Goal: Find specific page/section: Find specific page/section

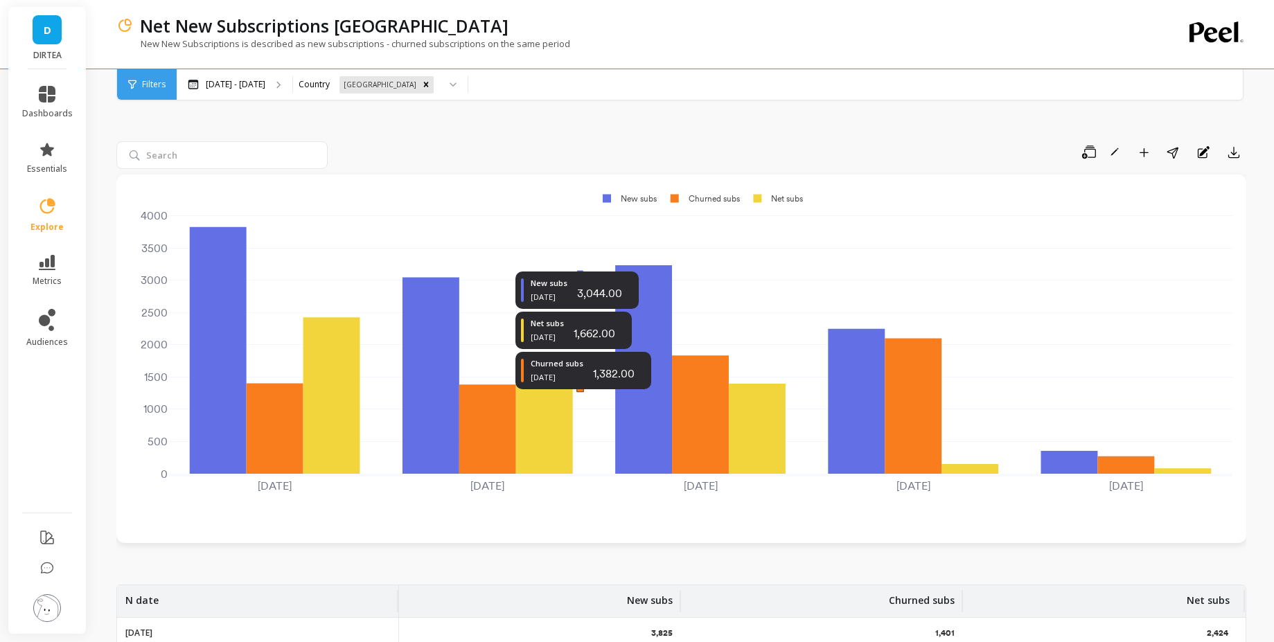
scroll to position [83, 0]
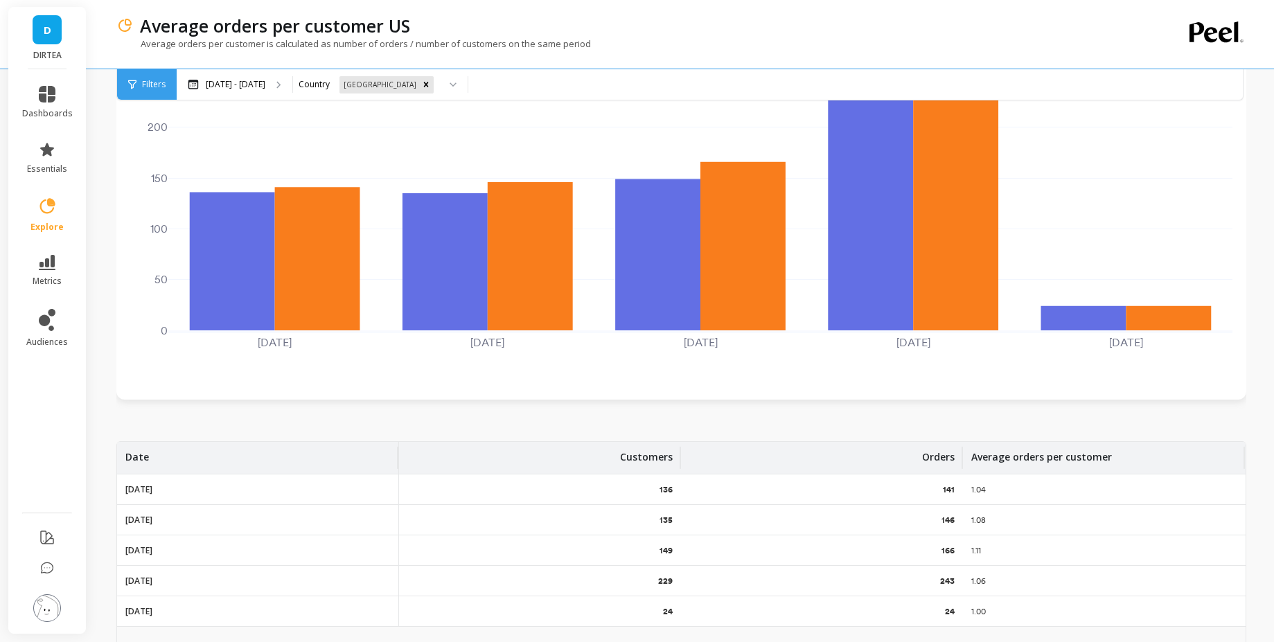
scroll to position [249, 0]
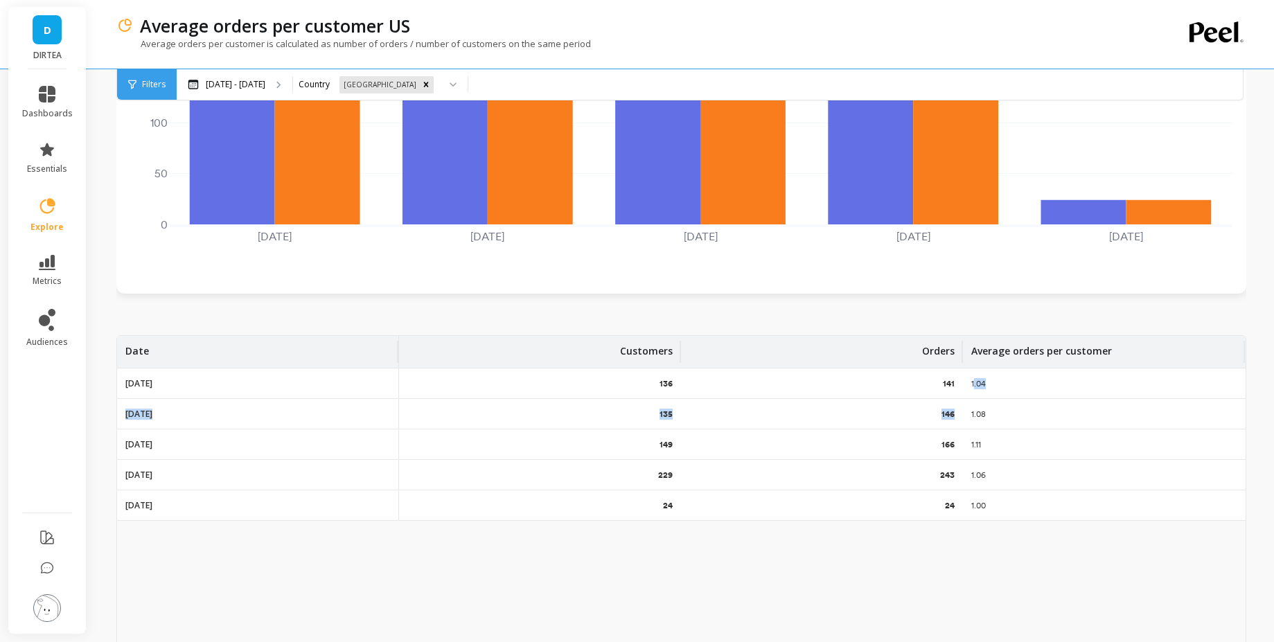
drag, startPoint x: 974, startPoint y: 380, endPoint x: 1051, endPoint y: 400, distance: 79.5
click at [1051, 400] on tbody "2025-05-01 136 141 1.04 2025-06-01 135 146 1.08 2025-07-01 149 166 1.11 2025-08…" at bounding box center [681, 444] width 1128 height 152
click at [979, 409] on p "1.08" at bounding box center [979, 414] width 17 height 11
drag, startPoint x: 995, startPoint y: 508, endPoint x: 972, endPoint y: 389, distance: 121.3
click at [972, 389] on tbody "2025-05-01 136 141 1.04 2025-06-01 135 146 1.08 2025-07-01 149 166 1.11 2025-08…" at bounding box center [681, 444] width 1128 height 152
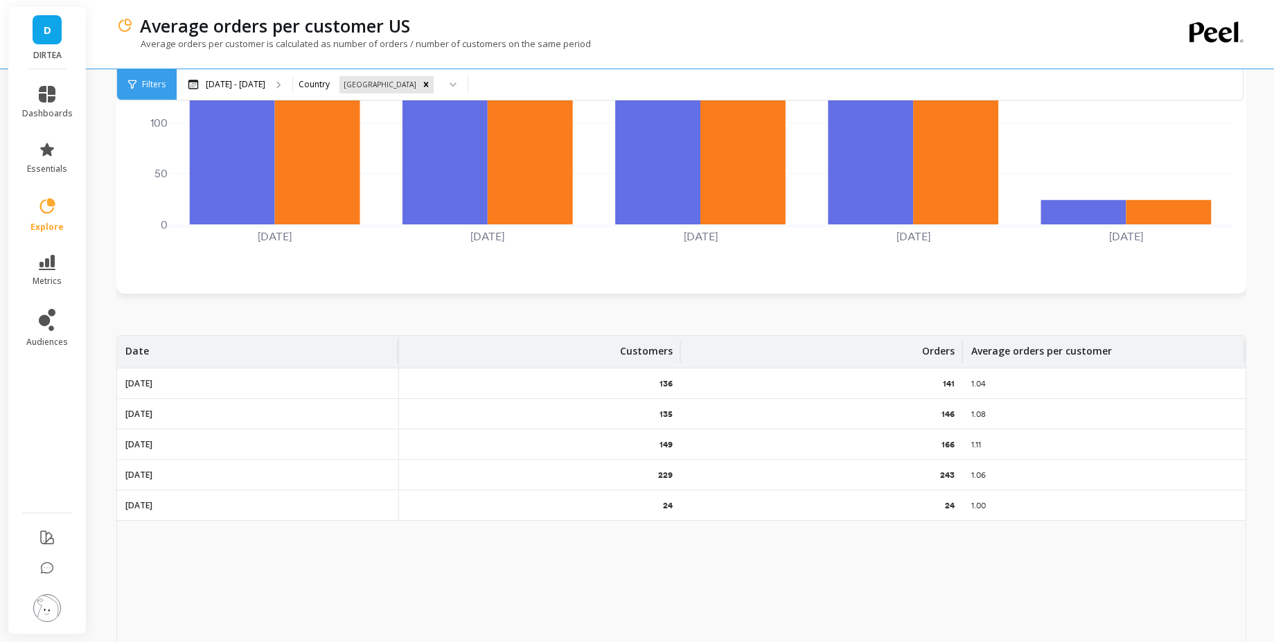
click at [974, 385] on p "1.04" at bounding box center [979, 383] width 17 height 11
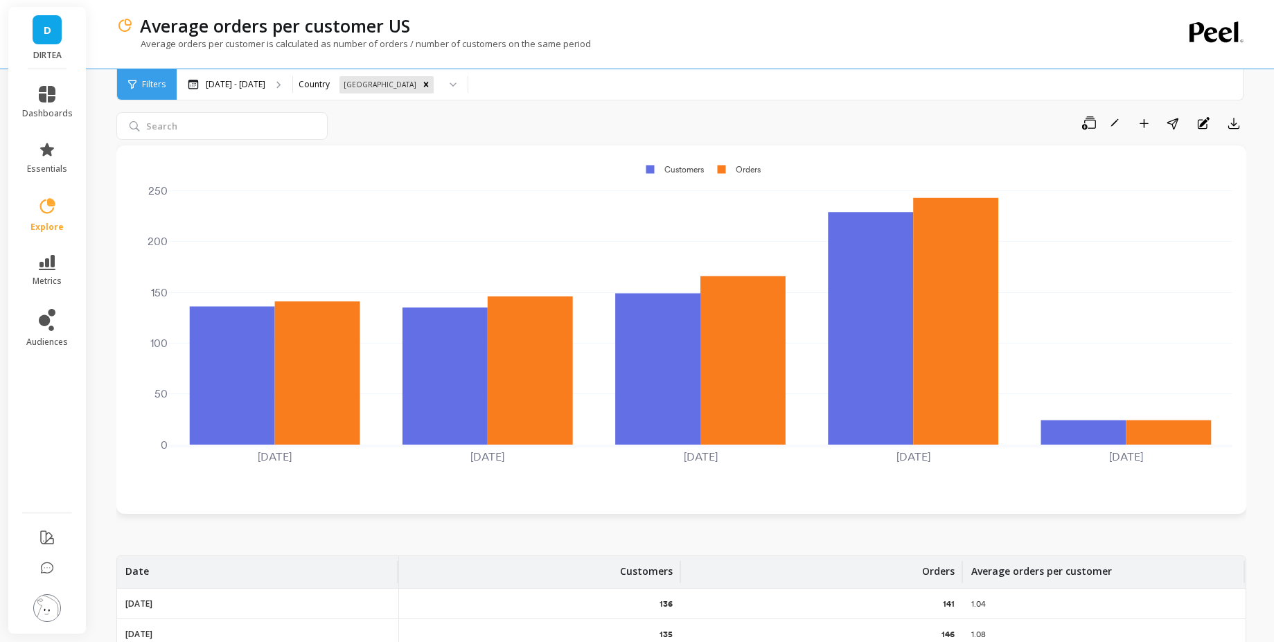
scroll to position [0, 0]
